Goal: Task Accomplishment & Management: Manage account settings

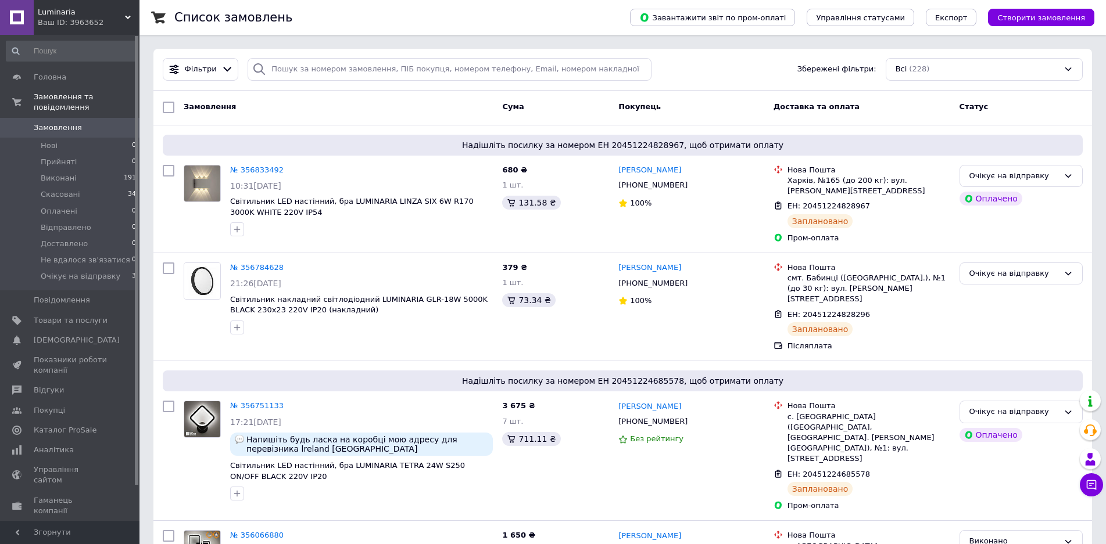
click at [372, 110] on div "Замовлення" at bounding box center [338, 107] width 318 height 21
